Goal: Navigation & Orientation: Find specific page/section

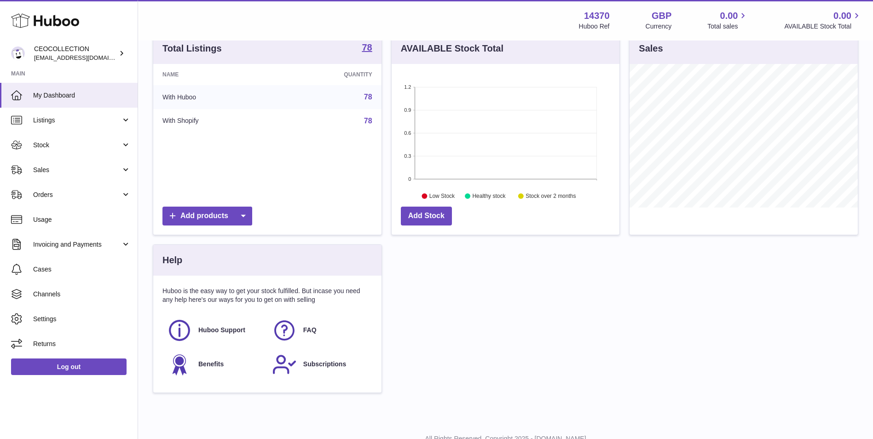
scroll to position [138, 0]
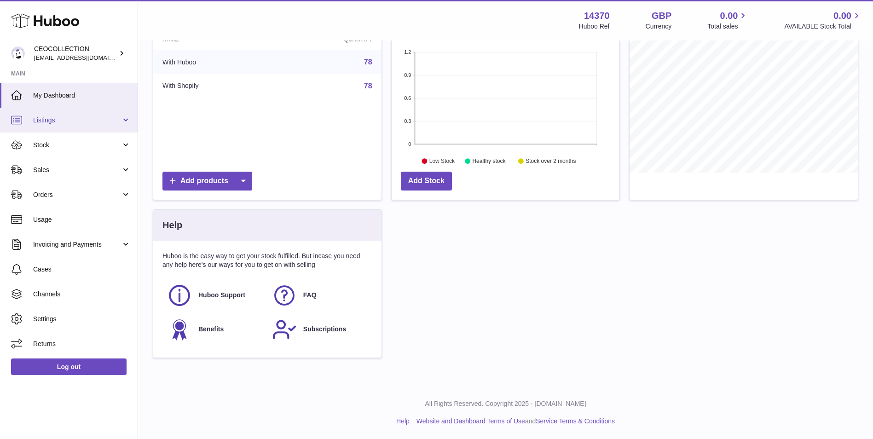
click at [85, 117] on span "Listings" at bounding box center [77, 120] width 88 height 9
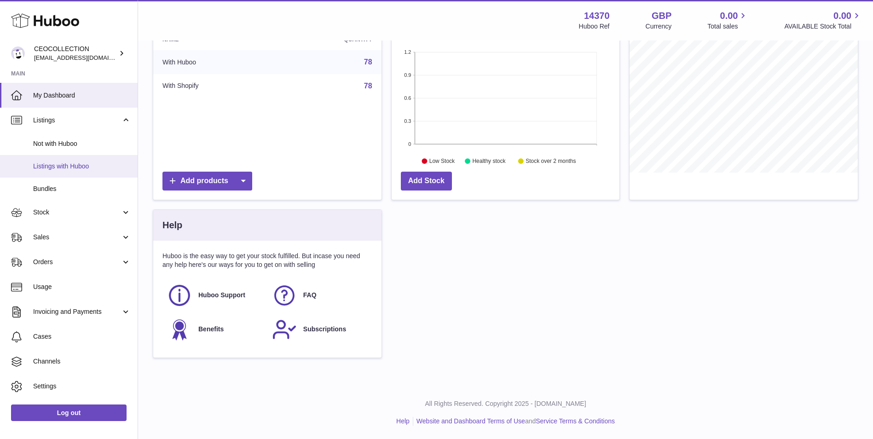
click at [79, 159] on link "Listings with Huboo" at bounding box center [69, 166] width 138 height 23
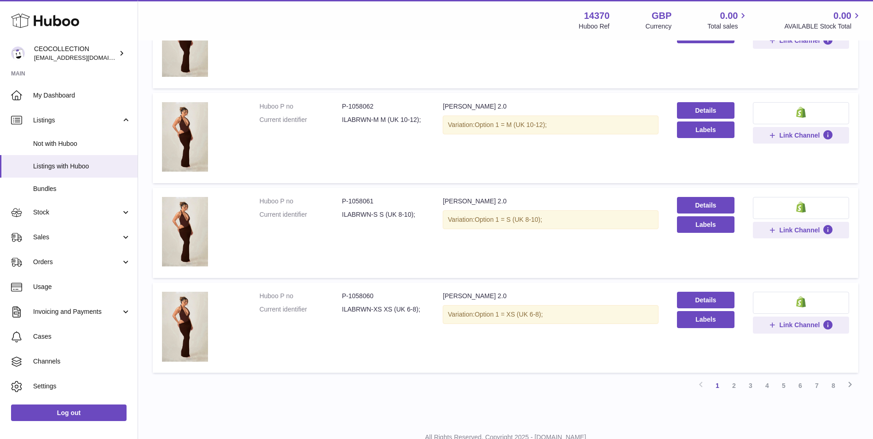
scroll to position [767, 0]
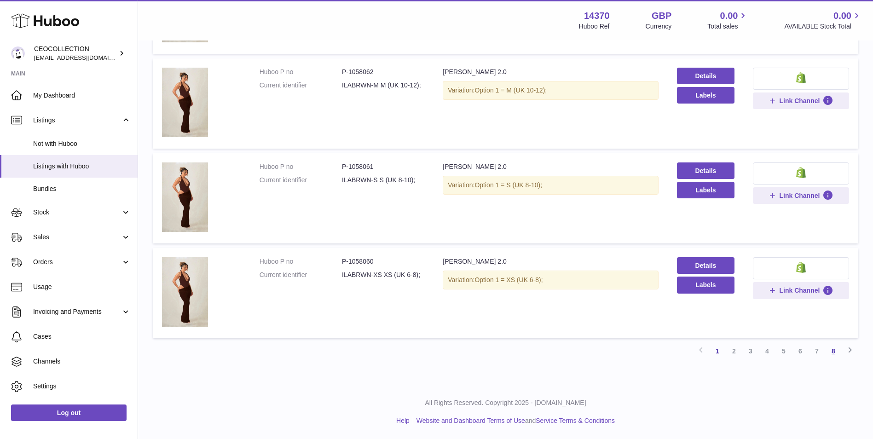
click at [832, 352] on link "8" at bounding box center [834, 351] width 17 height 17
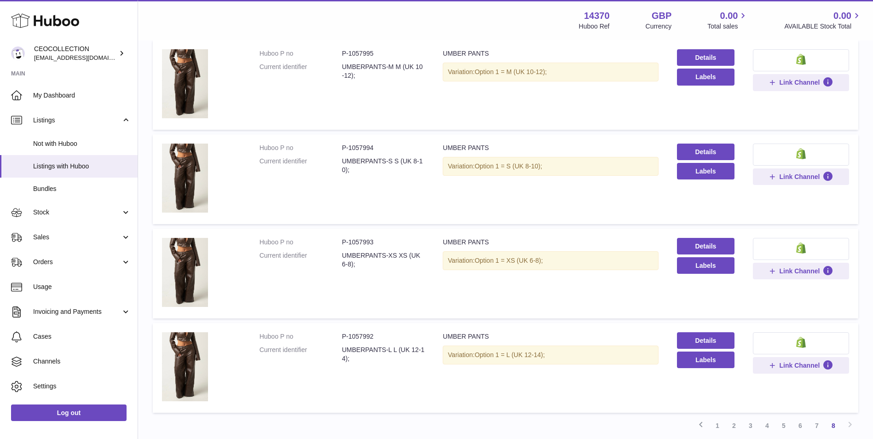
scroll to position [576, 0]
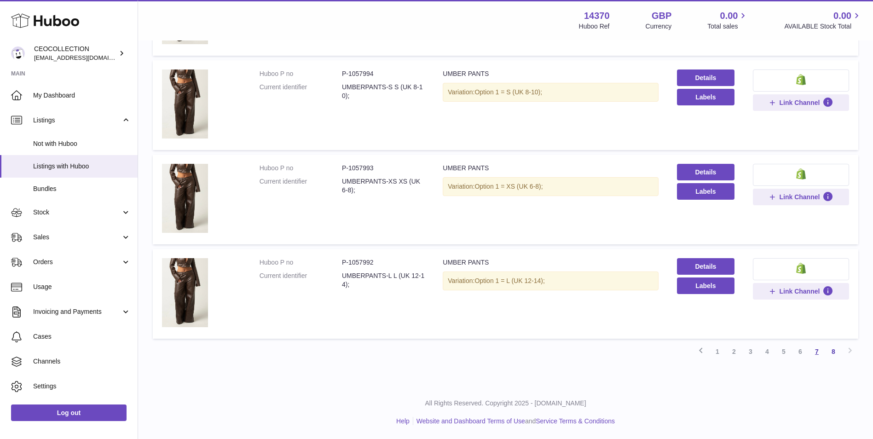
click at [822, 355] on link "7" at bounding box center [817, 351] width 17 height 17
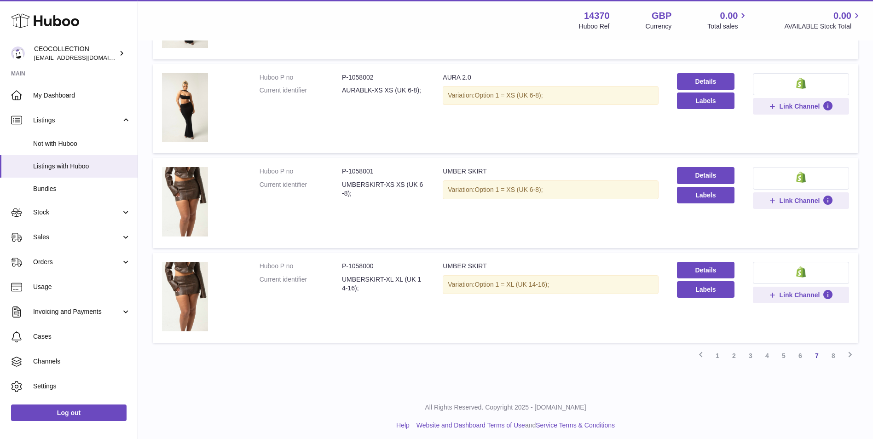
scroll to position [764, 0]
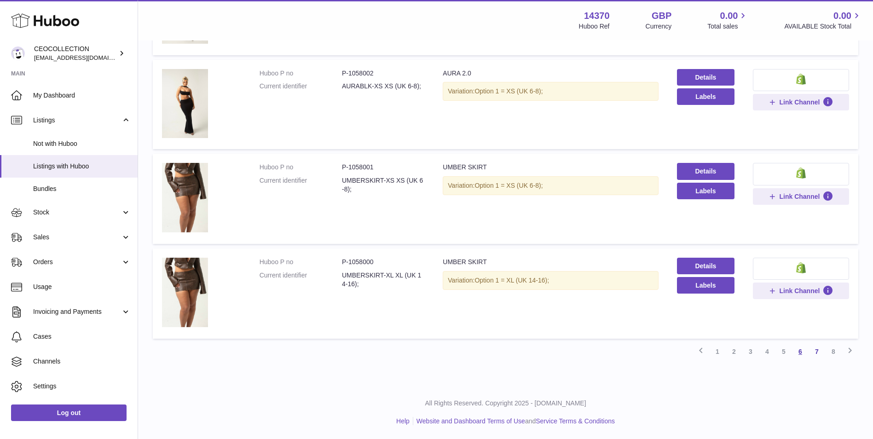
click at [800, 354] on link "6" at bounding box center [800, 351] width 17 height 17
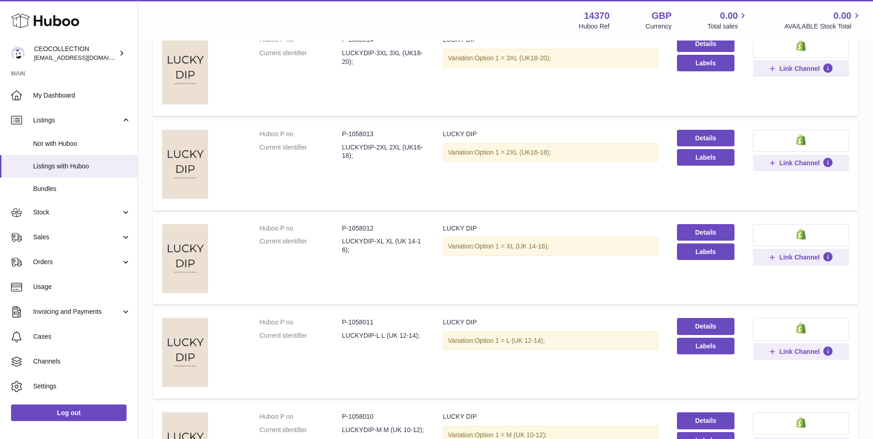
scroll to position [759, 0]
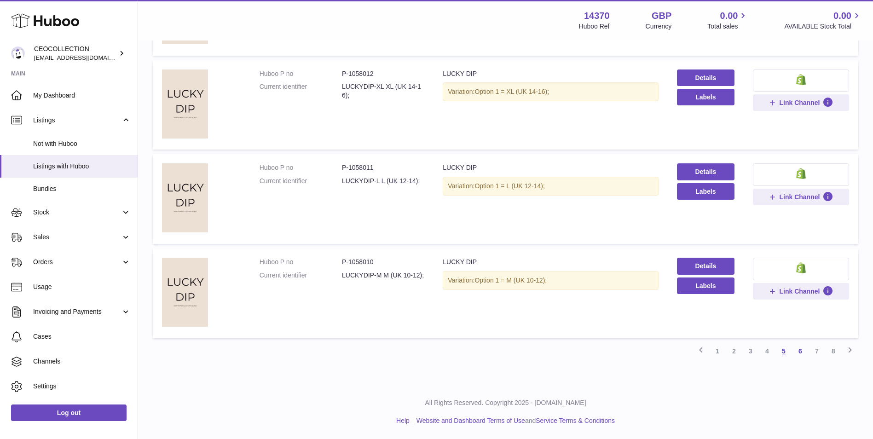
click at [785, 354] on link "5" at bounding box center [784, 351] width 17 height 17
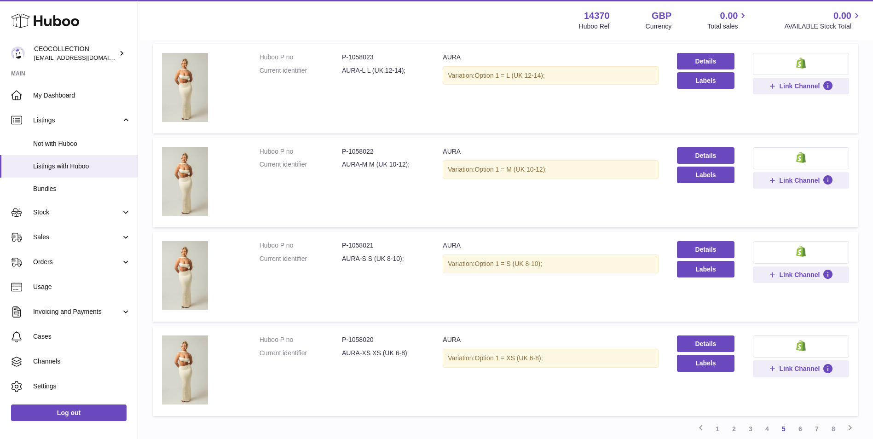
scroll to position [732, 0]
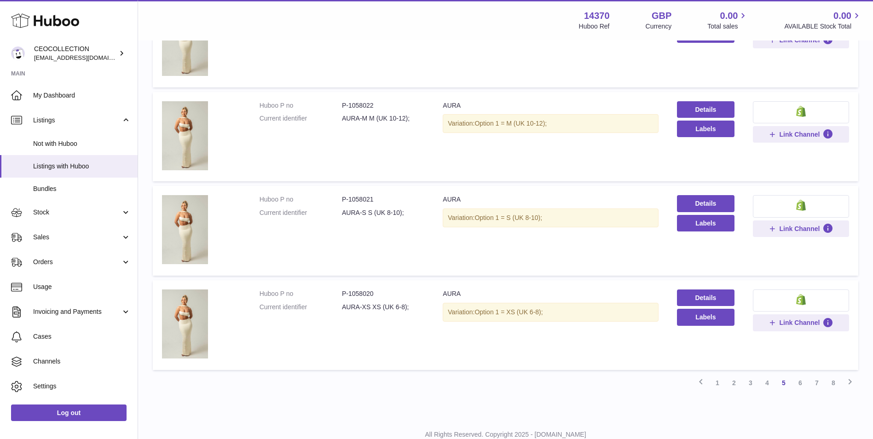
click at [769, 380] on link "4" at bounding box center [767, 383] width 17 height 17
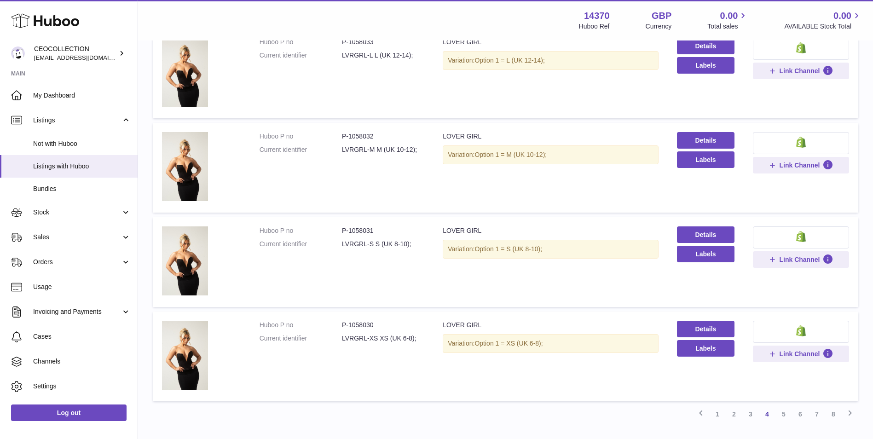
scroll to position [764, 0]
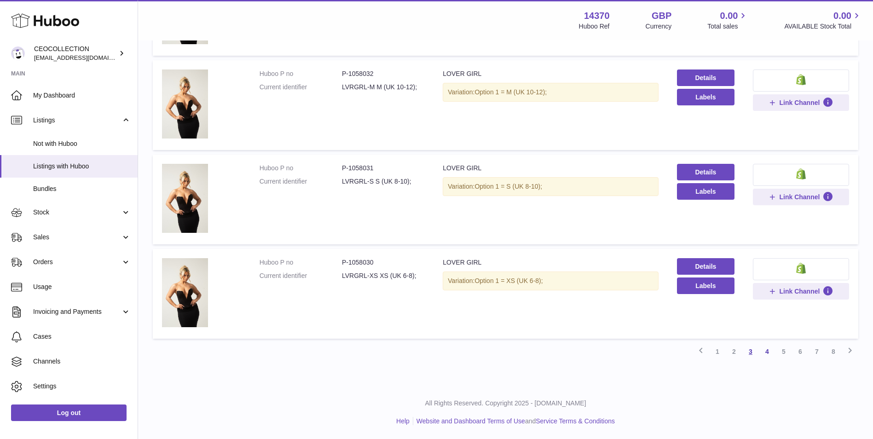
click at [754, 356] on link "3" at bounding box center [751, 351] width 17 height 17
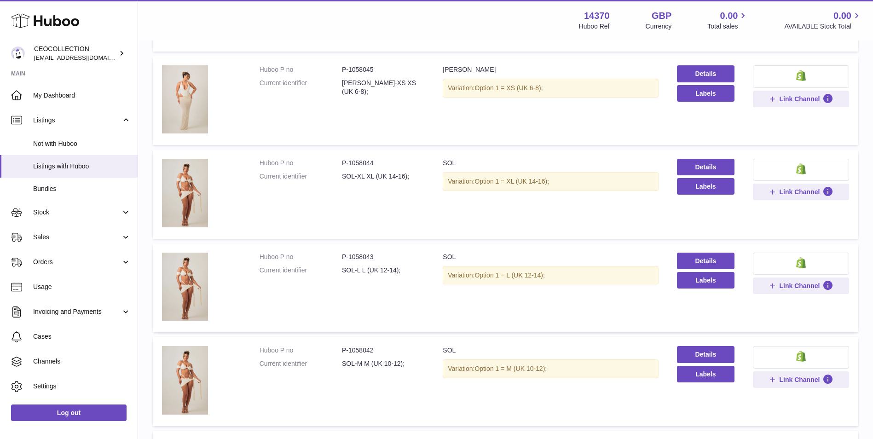
scroll to position [686, 0]
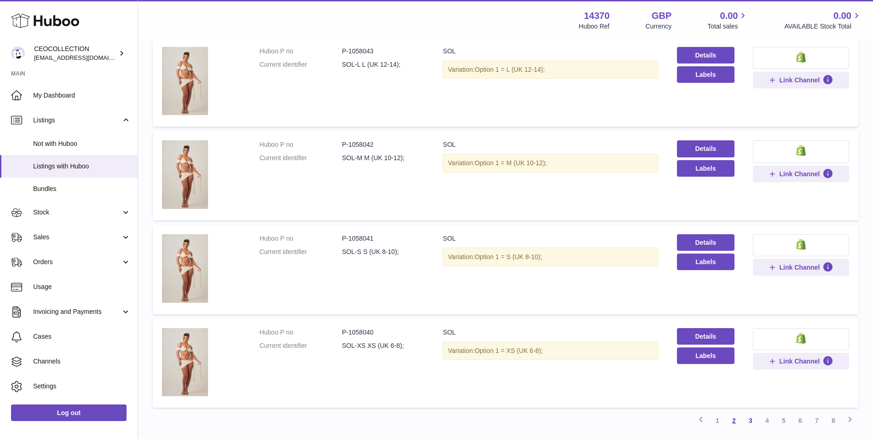
click at [731, 419] on link "2" at bounding box center [734, 421] width 17 height 17
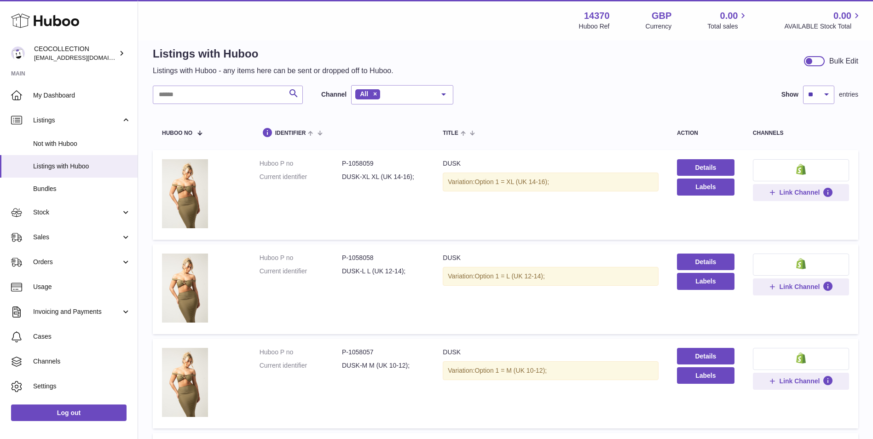
scroll to position [14, 0]
click at [60, 189] on span "Bundles" at bounding box center [82, 189] width 98 height 9
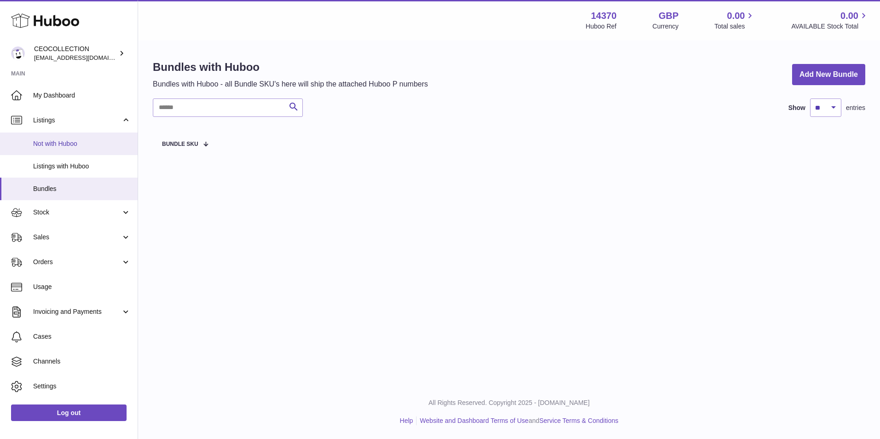
click at [47, 145] on span "Not with Huboo" at bounding box center [82, 144] width 98 height 9
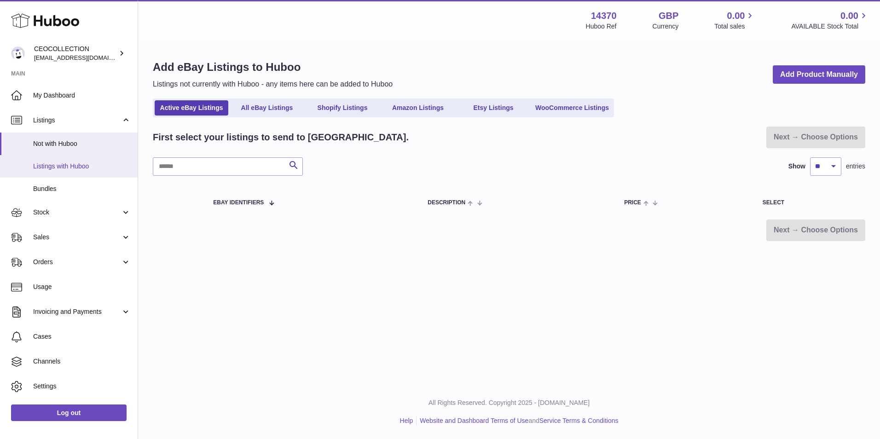
click at [40, 170] on span "Listings with Huboo" at bounding box center [82, 166] width 98 height 9
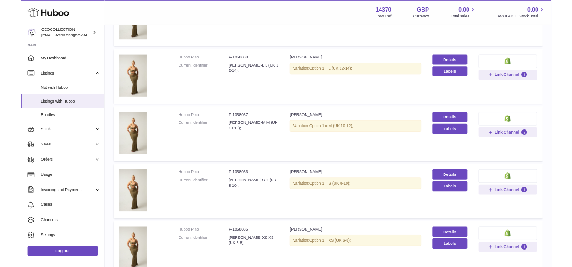
scroll to position [178, 0]
